Goal: Check status: Check status

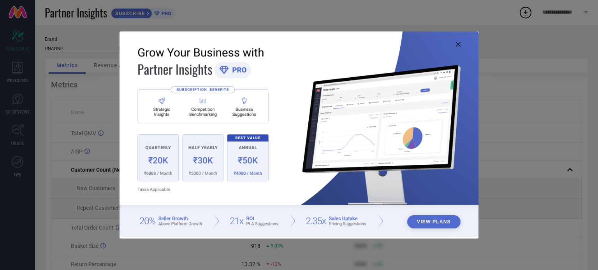
click at [456, 44] on icon at bounding box center [458, 44] width 5 height 5
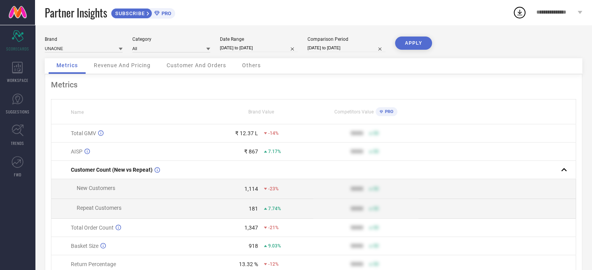
select select "7"
select select "2025"
select select "8"
select select "2025"
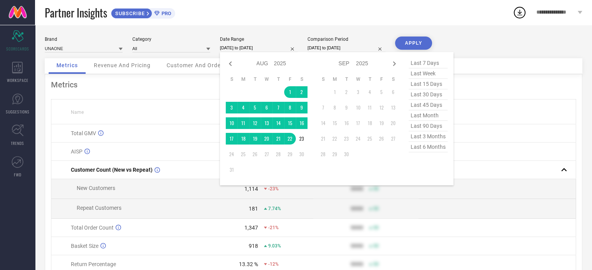
click at [267, 49] on input "[DATE] to [DATE]" at bounding box center [259, 48] width 78 height 8
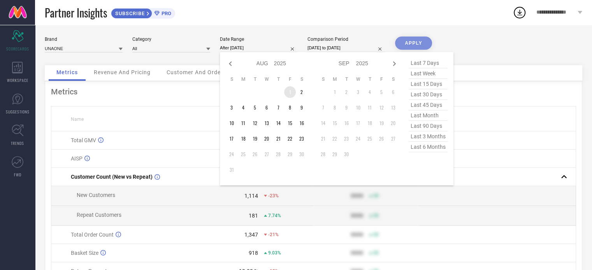
click at [290, 98] on td "1" at bounding box center [290, 92] width 12 height 12
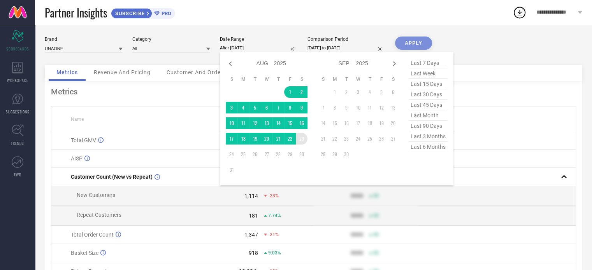
type input "01-08-2025 to 23-08-2025"
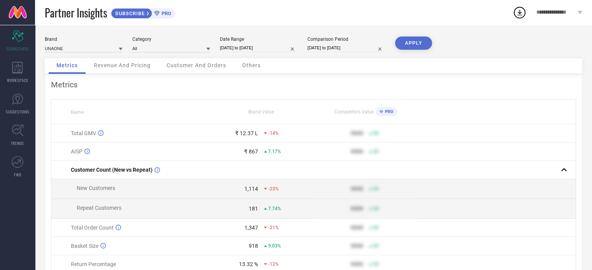
select select "6"
select select "2024"
select select "7"
select select "2024"
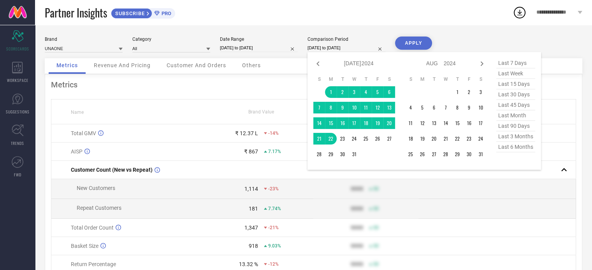
click at [330, 52] on input "[DATE] to [DATE]" at bounding box center [346, 48] width 78 height 8
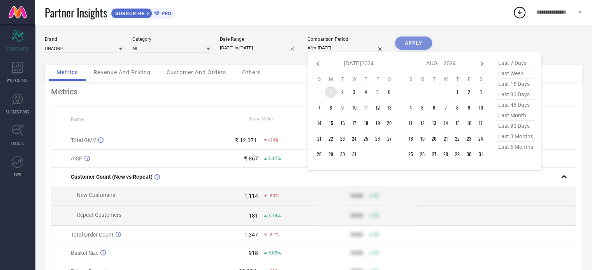
click at [334, 91] on td "1" at bounding box center [331, 92] width 12 height 12
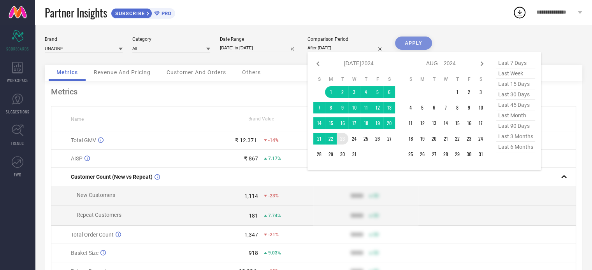
type input "01-07-2024 to 23-07-2024"
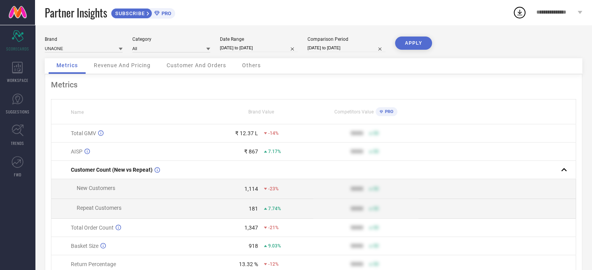
click at [402, 45] on button "APPLY" at bounding box center [413, 43] width 37 height 13
click at [398, 63] on div "Metrics Revenue And Pricing Customer And Orders Others" at bounding box center [313, 66] width 537 height 16
select select "6"
select select "2024"
select select "7"
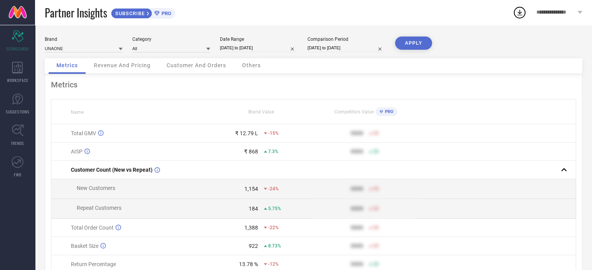
select select "2024"
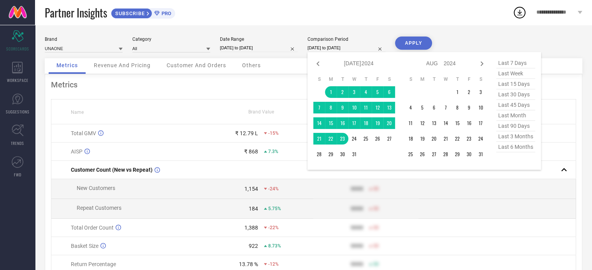
click at [344, 47] on input "01-07-2024 to 23-07-2024" at bounding box center [346, 48] width 78 height 8
click at [319, 65] on icon at bounding box center [317, 63] width 9 height 9
select select "5"
select select "2024"
select select "6"
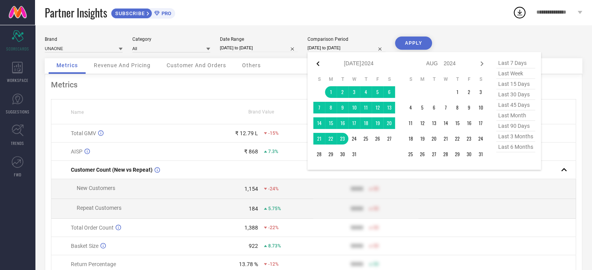
select select "2024"
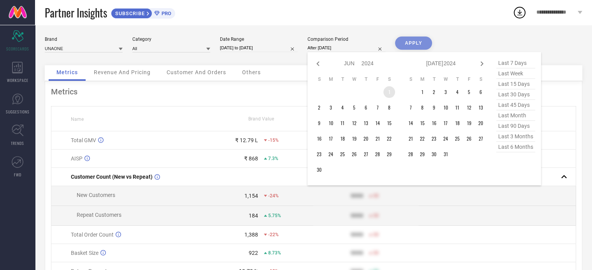
click at [388, 92] on td "1" at bounding box center [389, 92] width 12 height 12
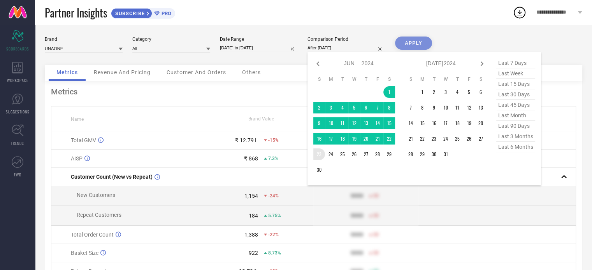
type input "01-06-2024 to 23-06-2024"
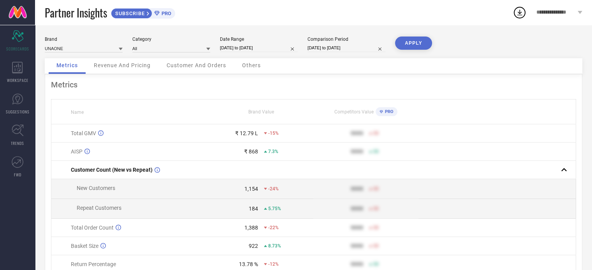
click at [409, 42] on button "APPLY" at bounding box center [413, 43] width 37 height 13
click at [397, 65] on div "Metrics Revenue And Pricing Customer And Orders Others" at bounding box center [313, 66] width 537 height 16
click at [300, 22] on div "Partner Insights SUBSCRIBE PRO" at bounding box center [279, 12] width 468 height 25
